Goal: Check status: Check status

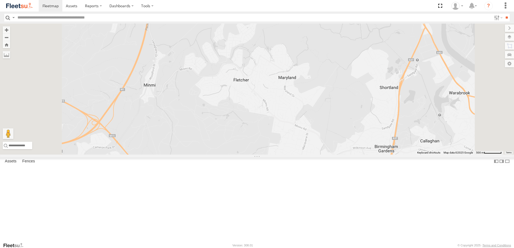
select select "**********"
click at [0, 0] on div "Lambton Utes" at bounding box center [0, 0] width 0 height 0
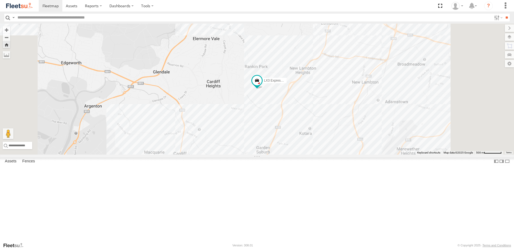
click at [0, 0] on div "LX2 Express Ute" at bounding box center [0, 0] width 0 height 0
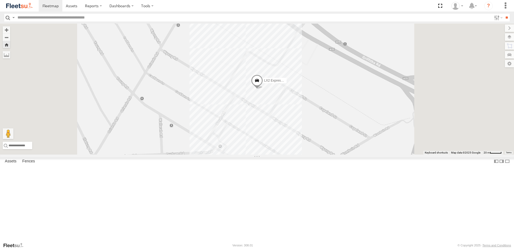
click at [0, 0] on div "LX2 Express Ute Lambton Utes" at bounding box center [0, 0] width 0 height 0
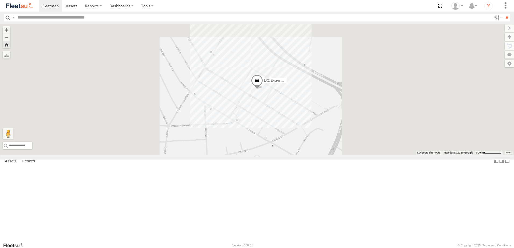
click at [0, 0] on div "LX1 Express Ute" at bounding box center [0, 0] width 0 height 0
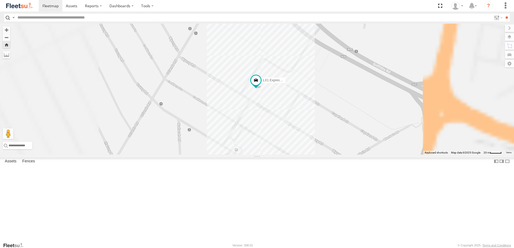
click at [0, 0] on div "LX4 Express Ute" at bounding box center [0, 0] width 0 height 0
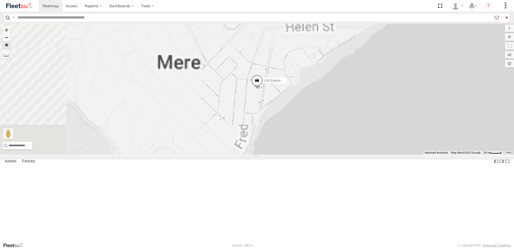
click at [0, 0] on div "LX2 Express Ute Lambton Utes NHS_Lambton NHS Trade -32.91502 151.72147 Video" at bounding box center [0, 0] width 0 height 0
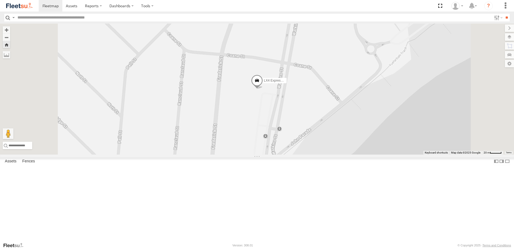
click at [0, 0] on div "LX2 Express Ute" at bounding box center [0, 0] width 0 height 0
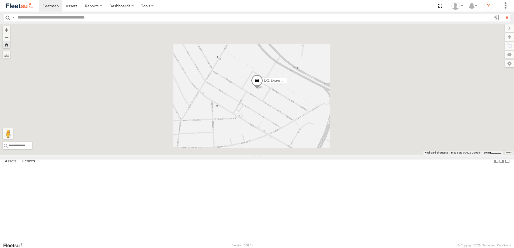
click at [0, 0] on div "LX1 Express Ute" at bounding box center [0, 0] width 0 height 0
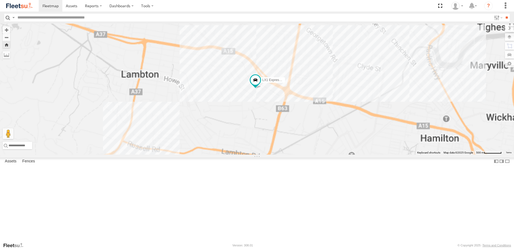
click at [0, 0] on div "Lambton Utes" at bounding box center [0, 0] width 0 height 0
